Goal: Information Seeking & Learning: Learn about a topic

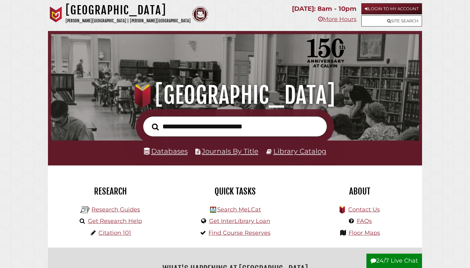
scroll to position [121, 364]
click at [221, 124] on input "text" at bounding box center [235, 126] width 184 height 21
type input "**********"
click at [155, 126] on button "Search" at bounding box center [155, 126] width 13 height 11
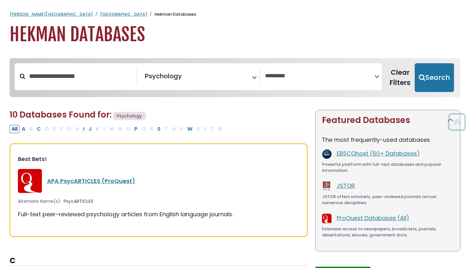
select select "Database Vendors Filter"
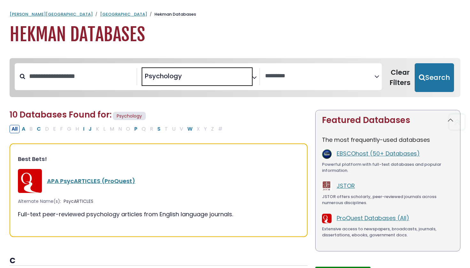
click at [171, 69] on span "× Psychology" at bounding box center [196, 76] width 109 height 17
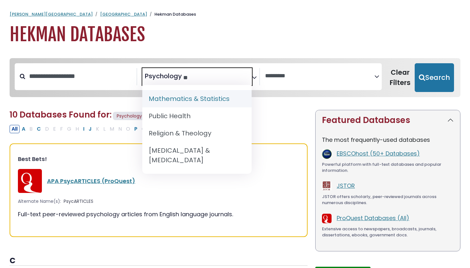
type textarea "*"
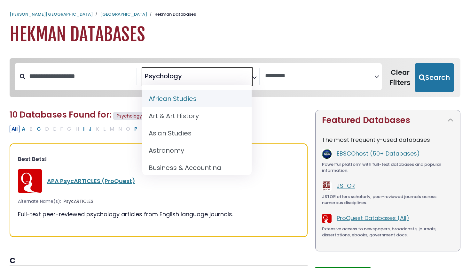
select select "Database Subject Filter"
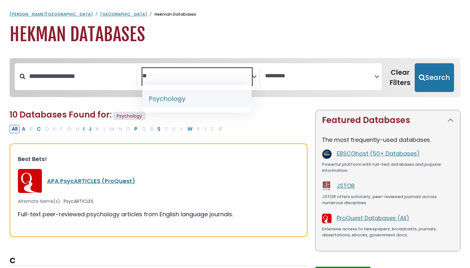
type textarea "*"
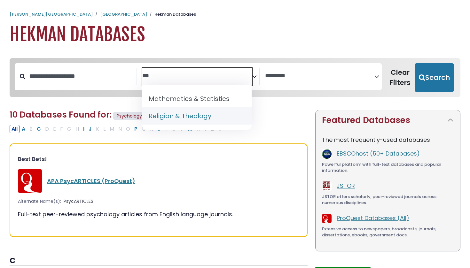
type textarea "***"
select select "*****"
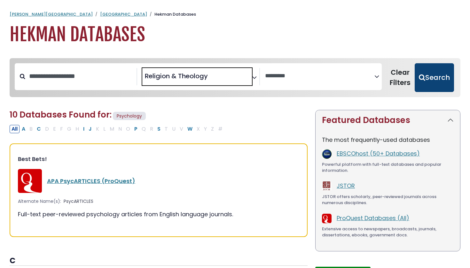
click at [429, 72] on button "Search" at bounding box center [434, 77] width 39 height 29
select select "Database Vendors Filter"
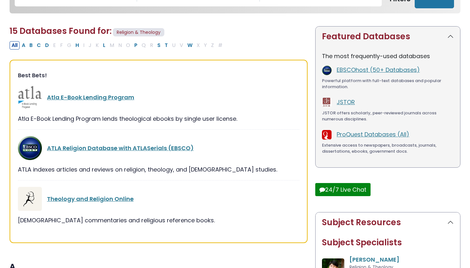
scroll to position [85, 0]
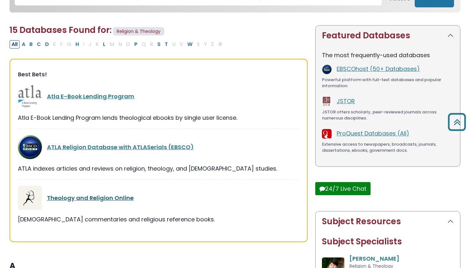
click at [119, 198] on link "Theology and Religion Online" at bounding box center [90, 198] width 87 height 8
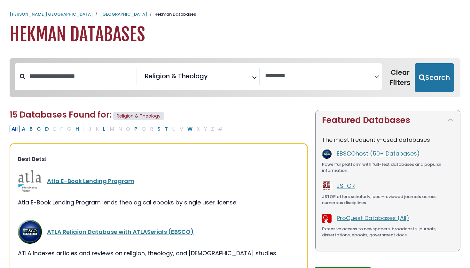
select select "Database Vendors Filter"
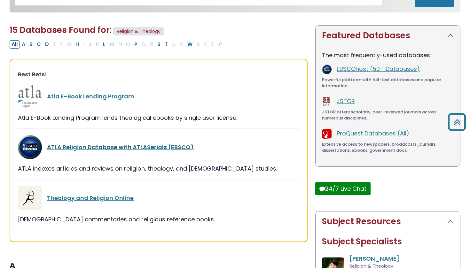
click at [83, 144] on link "ATLA Religion Database with ATLASerials (EBSCO)" at bounding box center [120, 147] width 147 height 8
